Goal: Navigation & Orientation: Find specific page/section

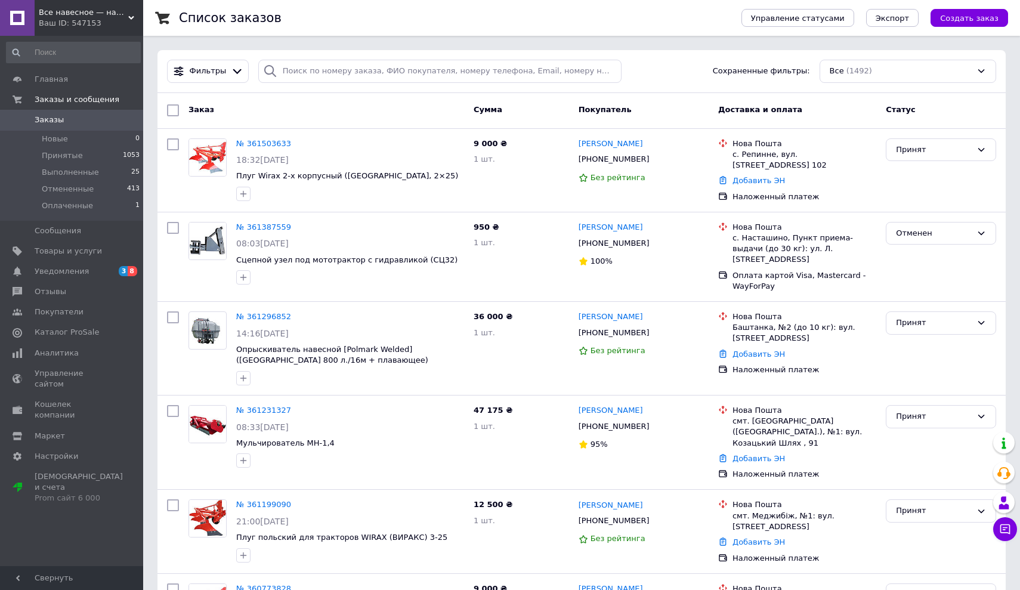
click at [132, 16] on icon at bounding box center [131, 18] width 6 height 6
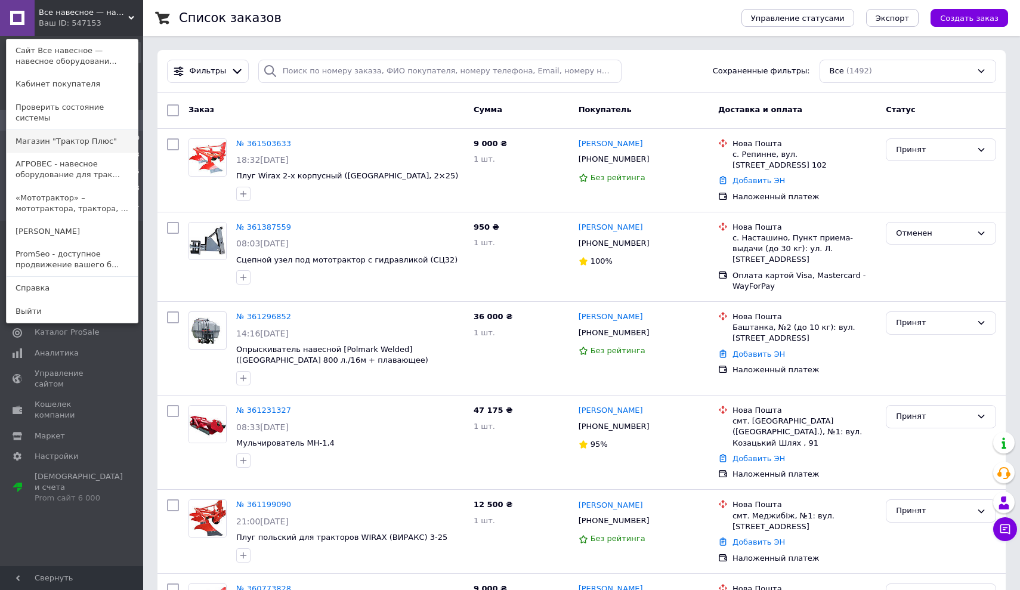
click at [77, 130] on link "Магазин "Трактор Плюс"" at bounding box center [72, 141] width 131 height 23
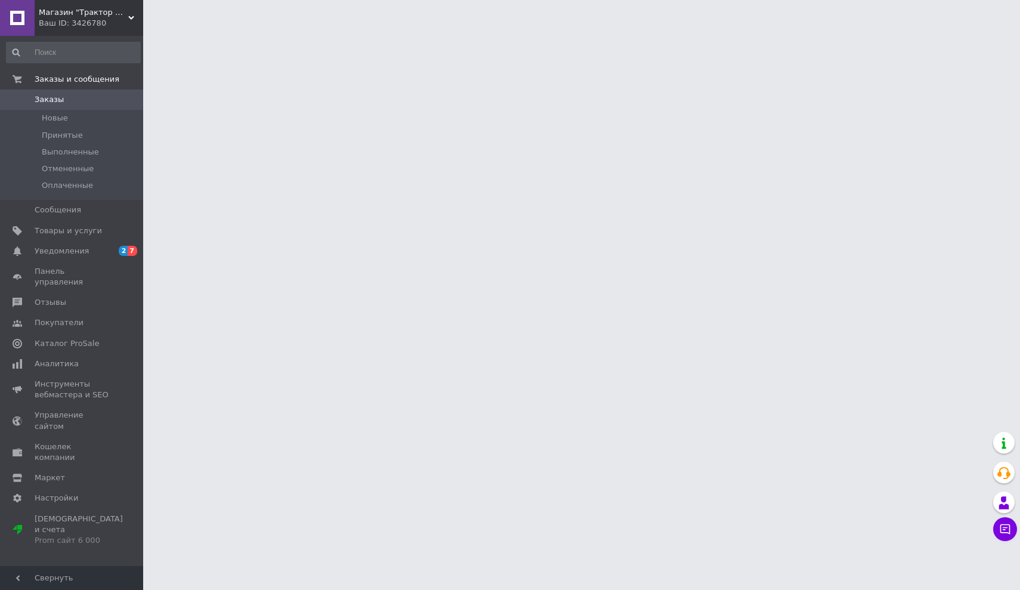
click at [132, 11] on div "Магазин "Трактор Плюс" Ваш ID: 3426780" at bounding box center [89, 18] width 109 height 36
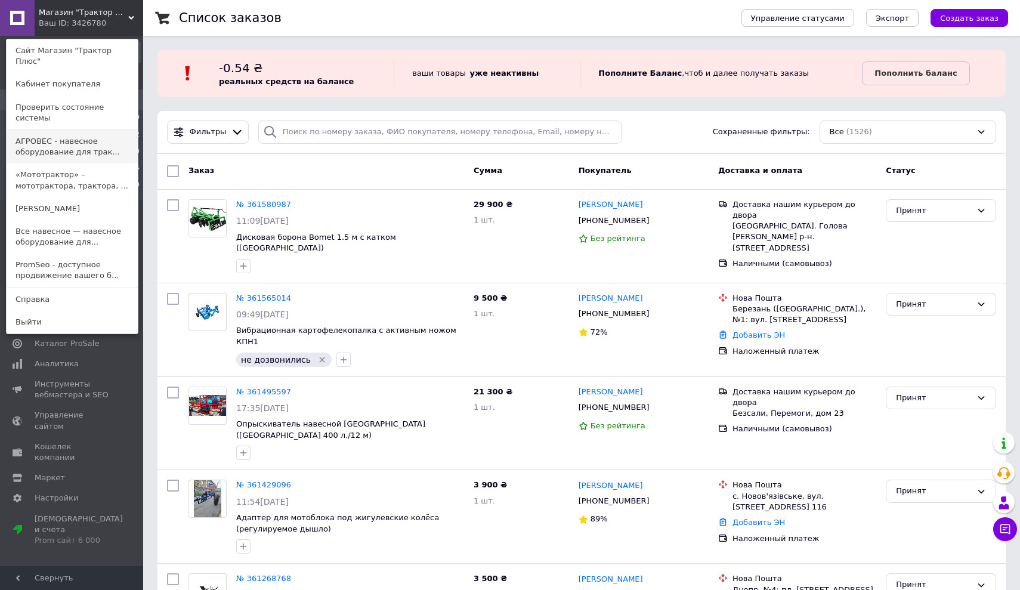
click at [67, 130] on link "АГРОВЕС - навесное оборудование для трак..." at bounding box center [72, 146] width 131 height 33
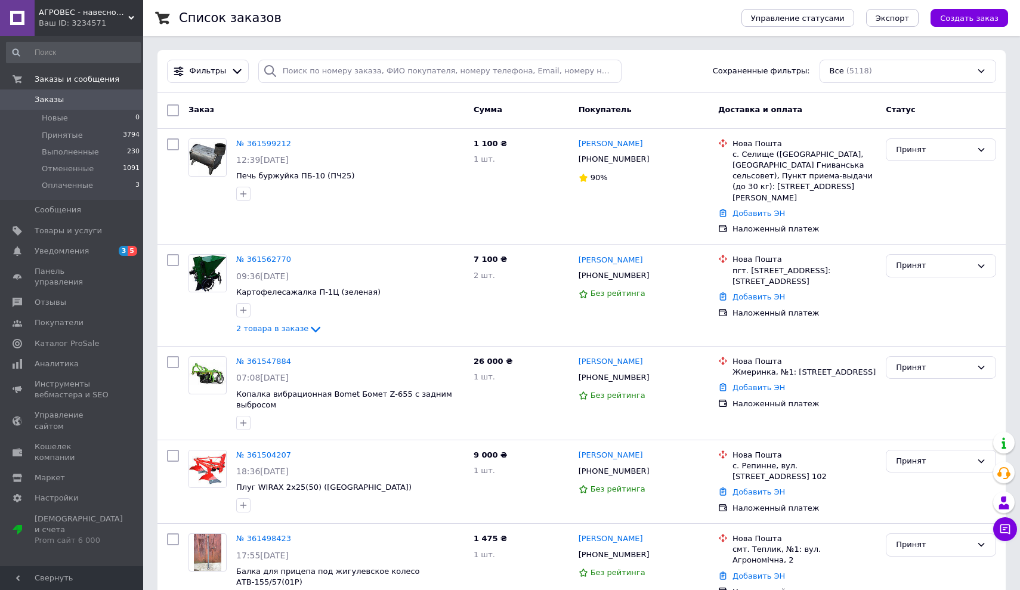
click at [133, 16] on icon at bounding box center [131, 18] width 6 height 6
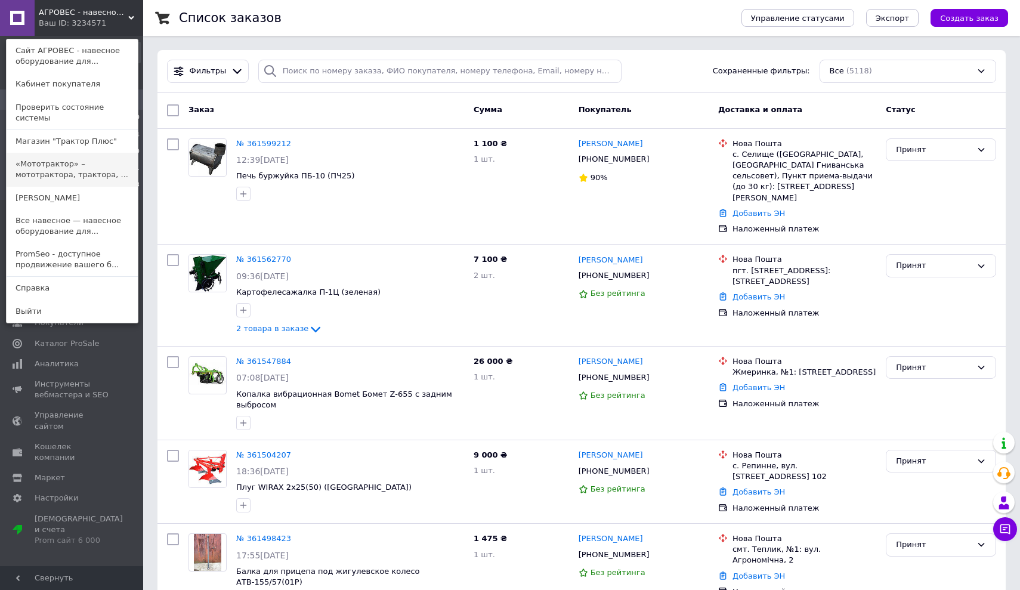
click at [42, 160] on link "«Мототрактор» – мототрактора, трактора, ..." at bounding box center [72, 169] width 131 height 33
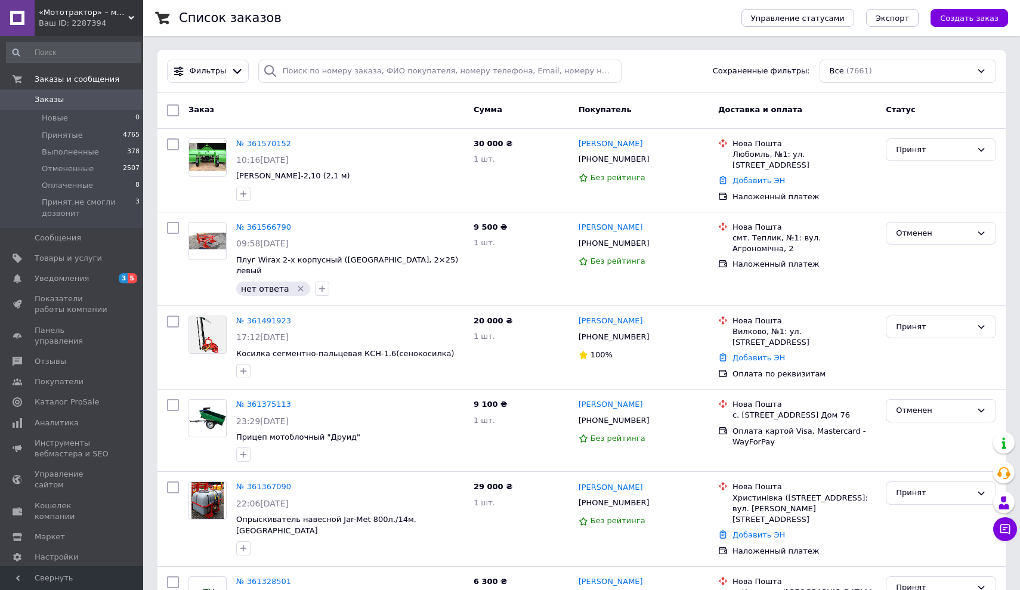
click at [131, 15] on icon at bounding box center [131, 18] width 6 height 6
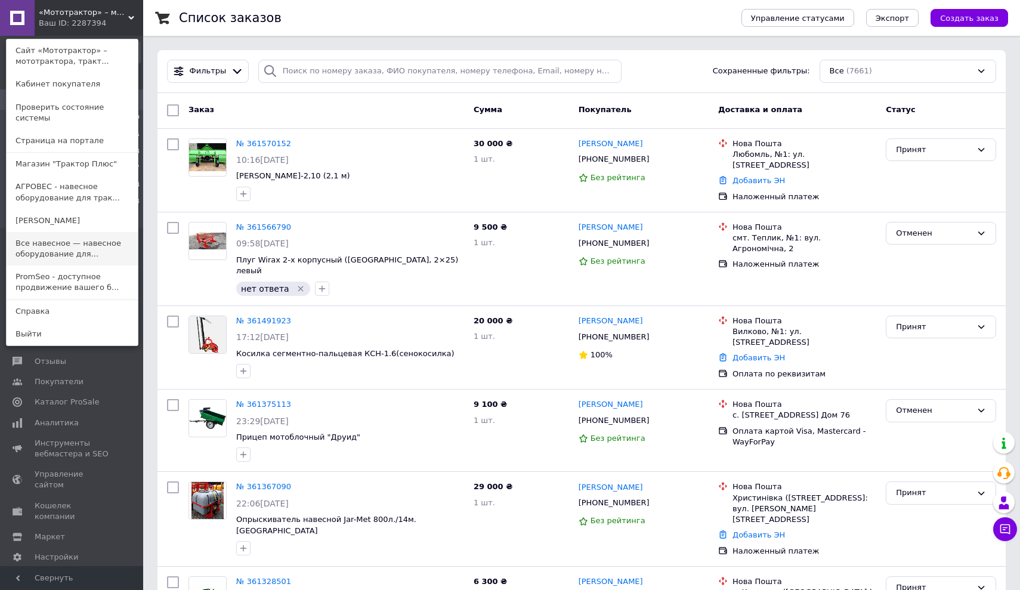
click at [49, 232] on link "Все навесное — навесное оборудование для..." at bounding box center [72, 248] width 131 height 33
